Goal: Task Accomplishment & Management: Use online tool/utility

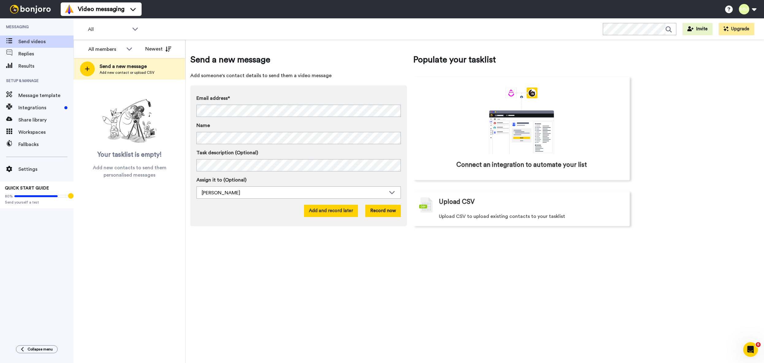
click at [342, 210] on button "Add and record later" at bounding box center [331, 211] width 54 height 12
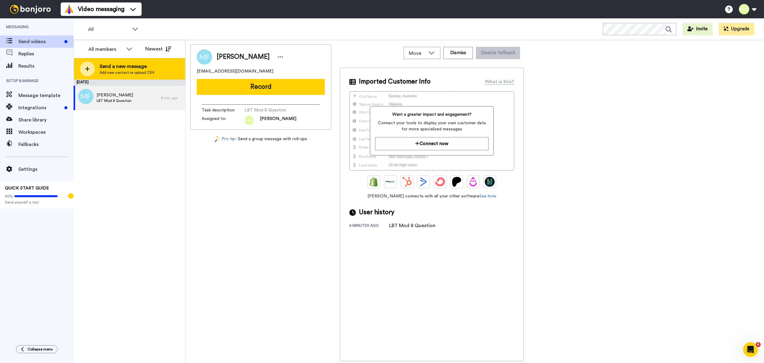
click at [123, 66] on span "Send a new message" at bounding box center [127, 66] width 55 height 7
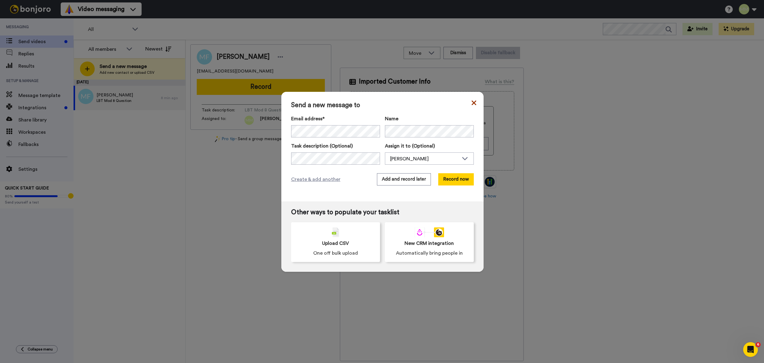
click at [472, 102] on icon at bounding box center [474, 102] width 5 height 7
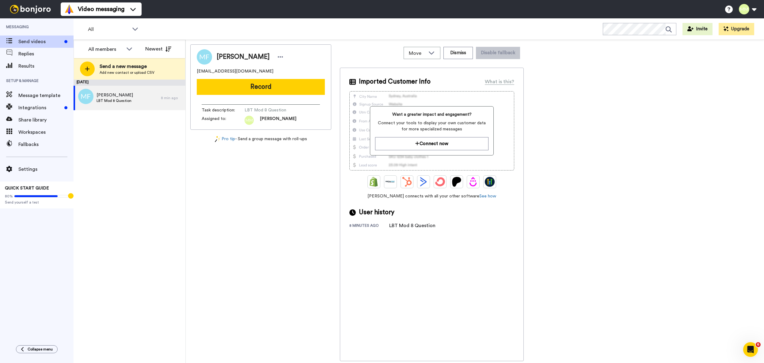
click at [141, 149] on div "[DATE] [PERSON_NAME] LBT Mod 8 Question 8 min ago" at bounding box center [130, 222] width 112 height 284
click at [127, 99] on span "LBT Mod 8 Question" at bounding box center [115, 100] width 36 height 5
click at [123, 97] on span "[PERSON_NAME]" at bounding box center [115, 95] width 36 height 6
click at [133, 96] on div "[PERSON_NAME] LBT Mod 8 Question" at bounding box center [117, 98] width 87 height 25
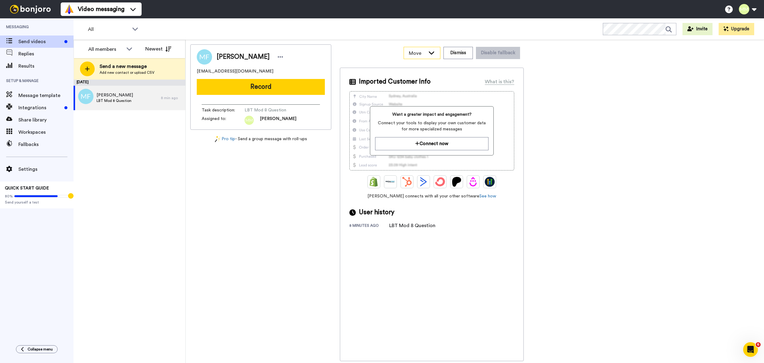
click at [434, 53] on icon at bounding box center [431, 53] width 7 height 6
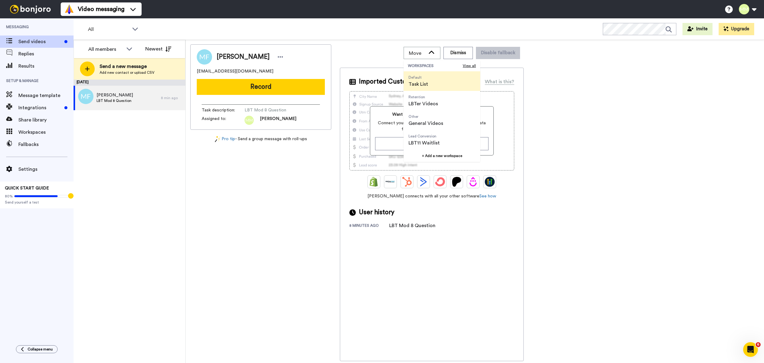
click at [366, 48] on div "Move WORKSPACES View all Default Task List Retention LBTer Videos Other General…" at bounding box center [432, 52] width 184 height 17
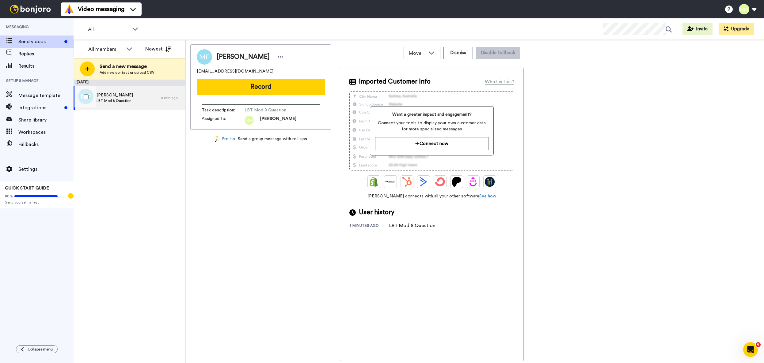
click at [116, 94] on span "[PERSON_NAME]" at bounding box center [115, 95] width 36 height 6
click at [128, 96] on span "[PERSON_NAME]" at bounding box center [115, 95] width 36 height 6
